Goal: Transaction & Acquisition: Book appointment/travel/reservation

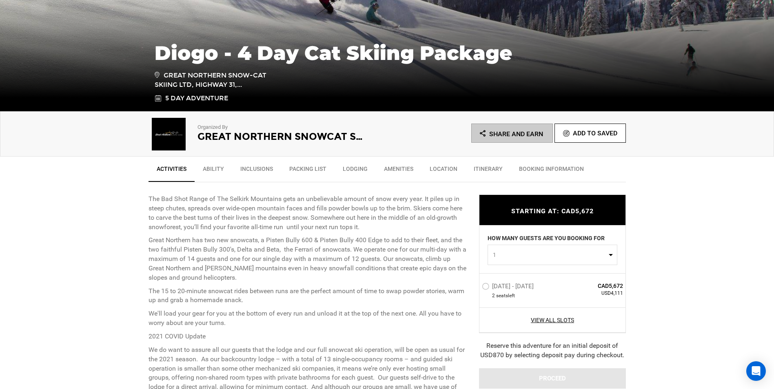
scroll to position [204, 0]
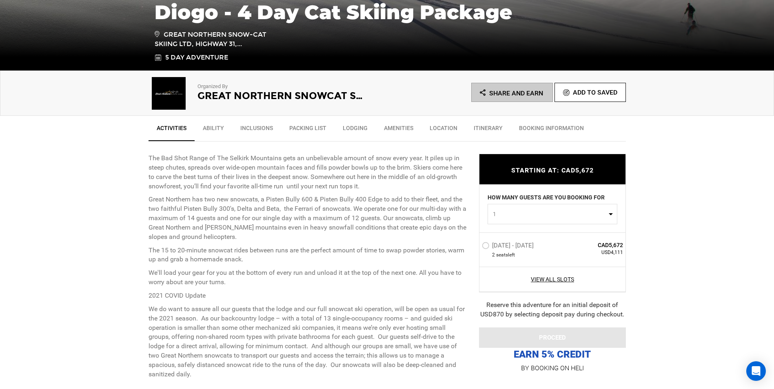
click at [568, 211] on span "1" at bounding box center [550, 214] width 114 height 8
click at [537, 244] on link "2" at bounding box center [552, 249] width 129 height 15
select select "2"
click at [515, 245] on label "[DATE] - [DATE]" at bounding box center [509, 247] width 54 height 10
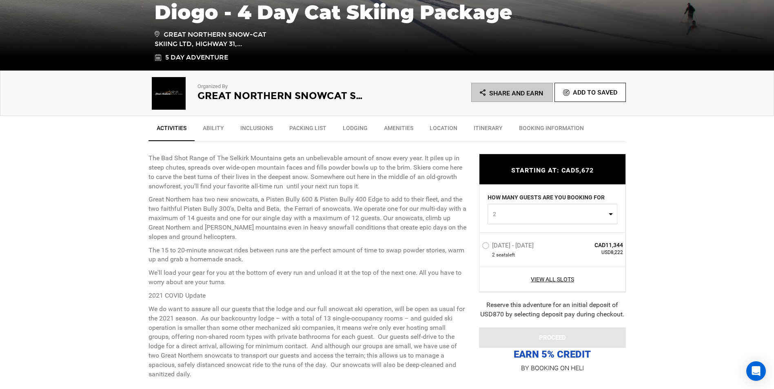
click at [476, 245] on input "[DATE] - [DATE]" at bounding box center [476, 249] width 0 height 18
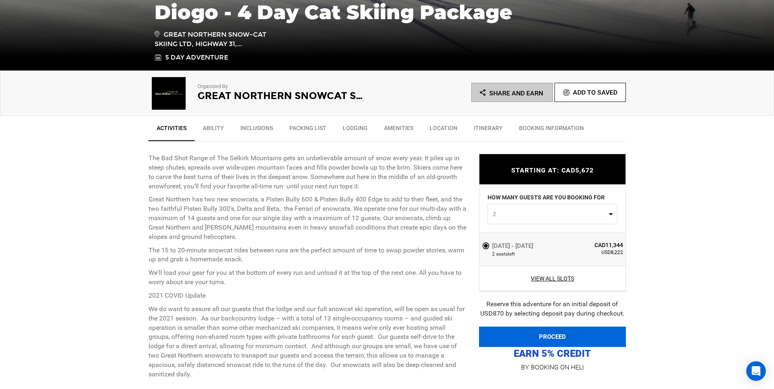
click at [544, 333] on button "PROCEED" at bounding box center [552, 337] width 147 height 20
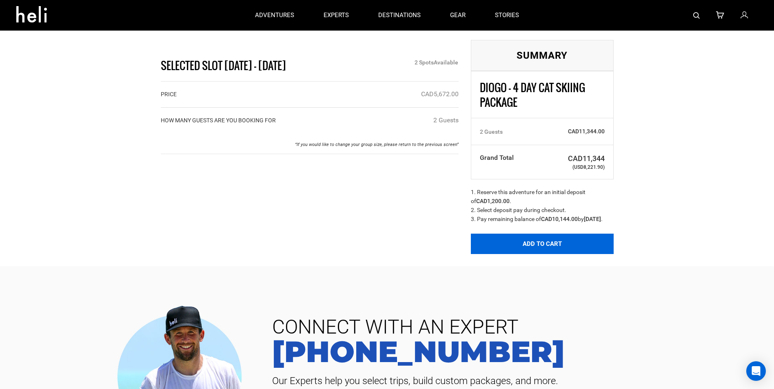
click at [510, 253] on button "Add to Cart" at bounding box center [542, 244] width 143 height 20
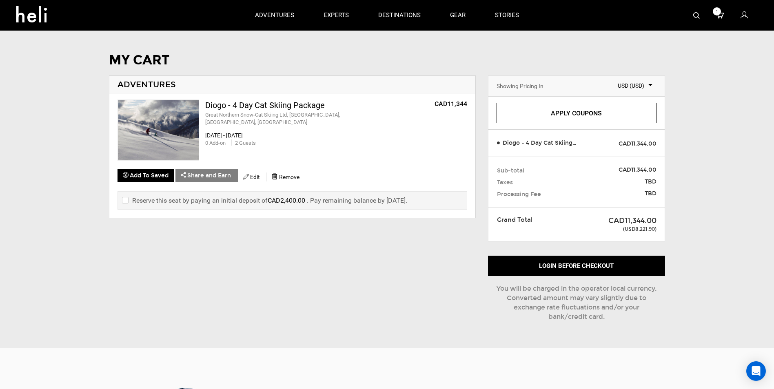
click at [126, 200] on input "checkbox" at bounding box center [124, 201] width 5 height 10
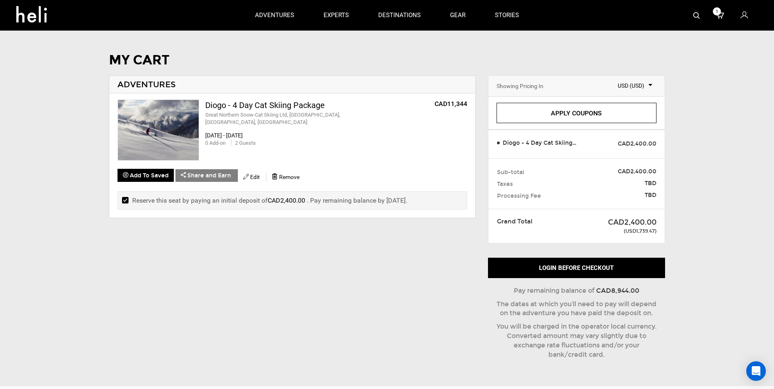
click at [126, 200] on input "checkbox" at bounding box center [124, 201] width 5 height 10
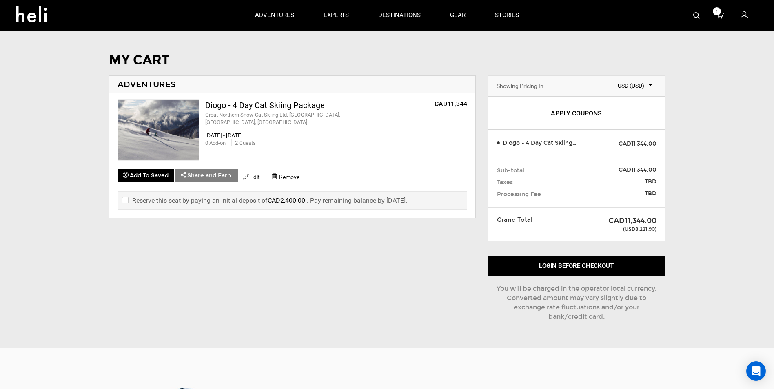
click at [126, 200] on input "checkbox" at bounding box center [124, 201] width 5 height 10
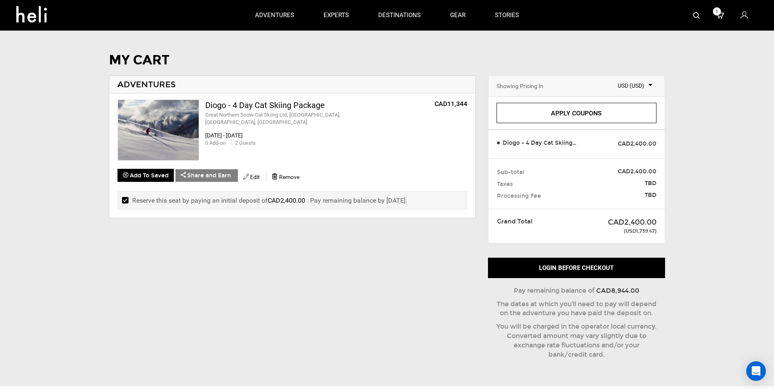
click at [126, 200] on input "checkbox" at bounding box center [124, 201] width 5 height 10
checkbox input "false"
